Goal: Task Accomplishment & Management: Complete application form

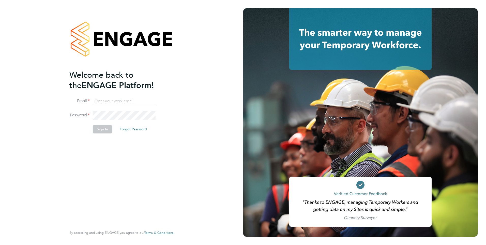
type input "[PERSON_NAME][EMAIL_ADDRESS][PERSON_NAME][DOMAIN_NAME]"
click at [103, 131] on button "Sign In" at bounding box center [102, 129] width 19 height 8
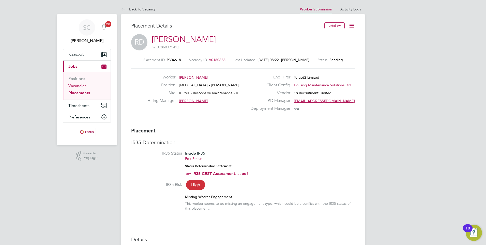
click at [85, 87] on link "Vacancies" at bounding box center [77, 85] width 18 height 5
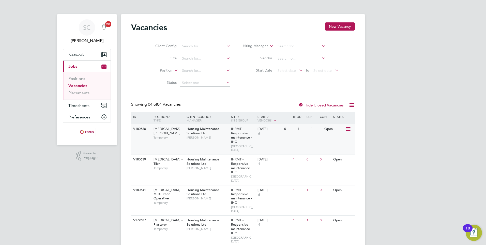
click at [165, 135] on span "Temporary" at bounding box center [169, 137] width 31 height 4
